Goal: Find contact information: Obtain details needed to contact an individual or organization

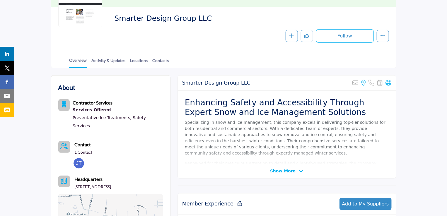
scroll to position [117, 0]
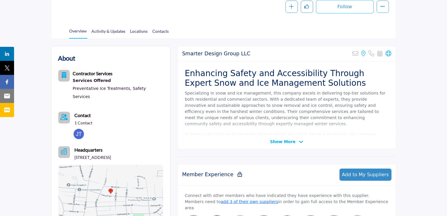
click at [284, 141] on span "Show More" at bounding box center [283, 142] width 26 height 6
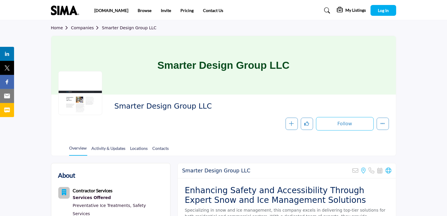
scroll to position [0, 0]
click at [104, 148] on link "Activity & Updates" at bounding box center [108, 150] width 35 height 10
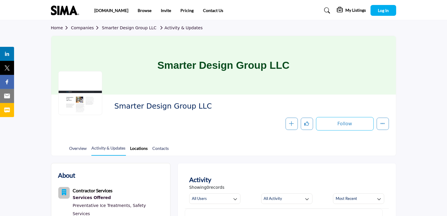
click at [140, 148] on link "Locations" at bounding box center [139, 150] width 18 height 10
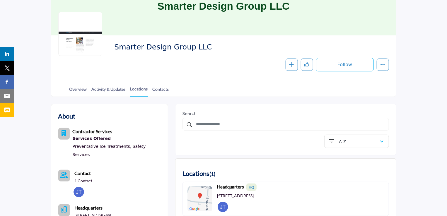
scroll to position [59, 0]
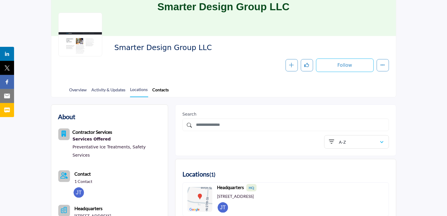
click at [161, 89] on link "Contacts" at bounding box center [160, 92] width 17 height 10
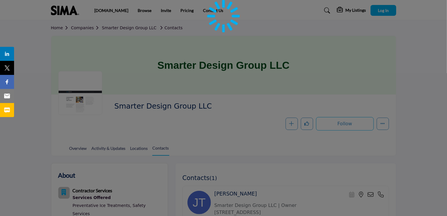
scroll to position [88, 0]
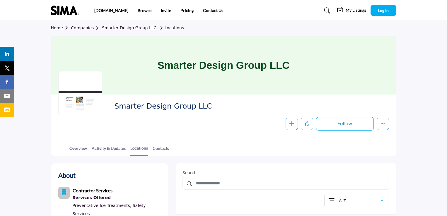
scroll to position [35, 0]
